Goal: Information Seeking & Learning: Learn about a topic

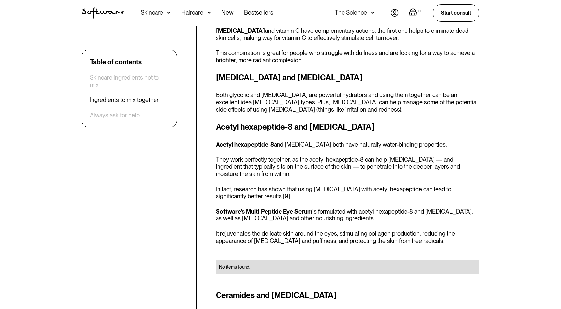
scroll to position [1526, 0]
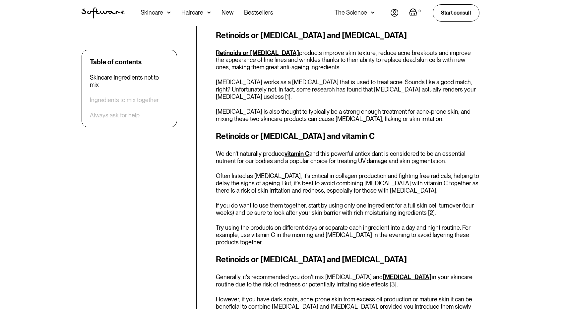
drag, startPoint x: 336, startPoint y: 110, endPoint x: 344, endPoint y: 76, distance: 35.7
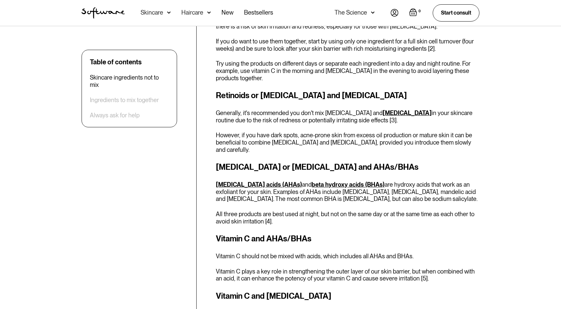
scroll to position [522, 0]
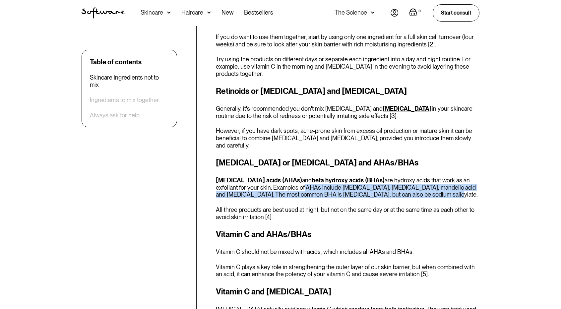
drag, startPoint x: 323, startPoint y: 179, endPoint x: 429, endPoint y: 187, distance: 105.8
click at [429, 187] on p "[MEDICAL_DATA] acids (AHAs) and beta hydroxy acids (BHAs) are hydroxy acids tha…" at bounding box center [348, 188] width 264 height 22
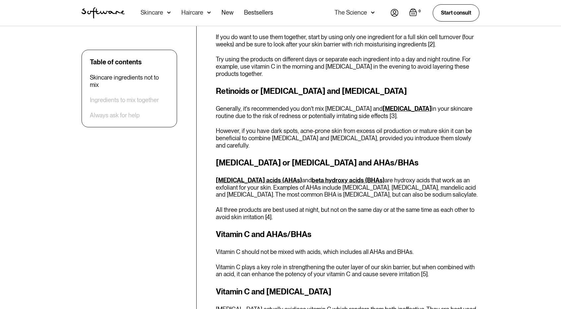
click at [306, 206] on p "All three products are best used at night, but not on the same day or at the sa…" at bounding box center [348, 213] width 264 height 14
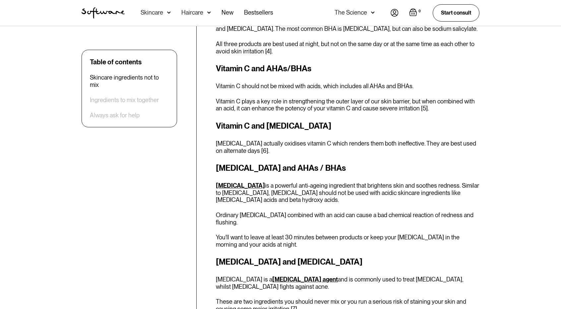
scroll to position [754, 0]
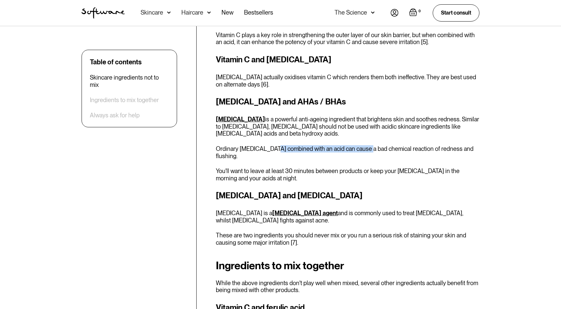
drag, startPoint x: 271, startPoint y: 140, endPoint x: 366, endPoint y: 145, distance: 95.0
click at [366, 145] on p "Ordinary [MEDICAL_DATA] combined with an acid can cause a bad chemical reaction…" at bounding box center [348, 152] width 264 height 14
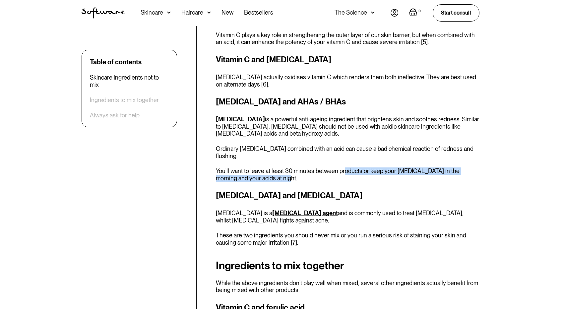
drag, startPoint x: 342, startPoint y: 157, endPoint x: 419, endPoint y: 160, distance: 76.7
click at [419, 168] on p "You'll want to leave at least 30 minutes between products or keep your [MEDICAL…" at bounding box center [348, 175] width 264 height 14
click at [395, 168] on p "You'll want to leave at least 30 minutes between products or keep your [MEDICAL…" at bounding box center [348, 175] width 264 height 14
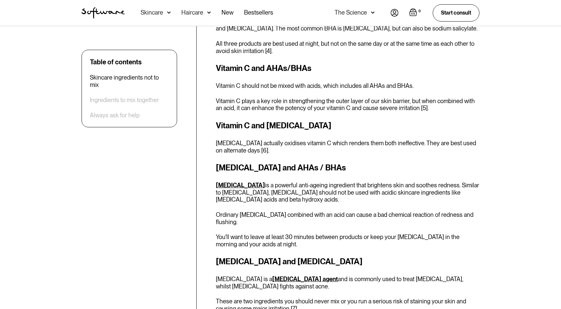
scroll to position [688, 0]
drag, startPoint x: 263, startPoint y: 158, endPoint x: 331, endPoint y: 163, distance: 68.5
click at [331, 163] on h3 "[MEDICAL_DATA] and AHAs / BHAs" at bounding box center [348, 168] width 264 height 12
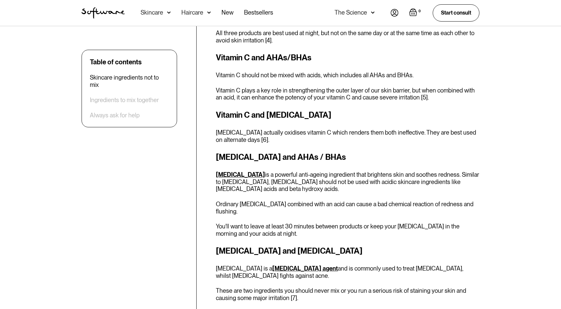
scroll to position [721, 0]
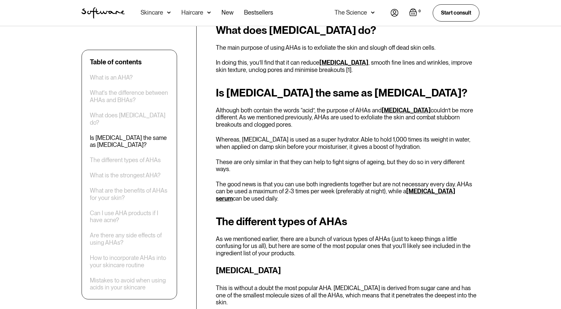
scroll to position [464, 0]
